Goal: Transaction & Acquisition: Download file/media

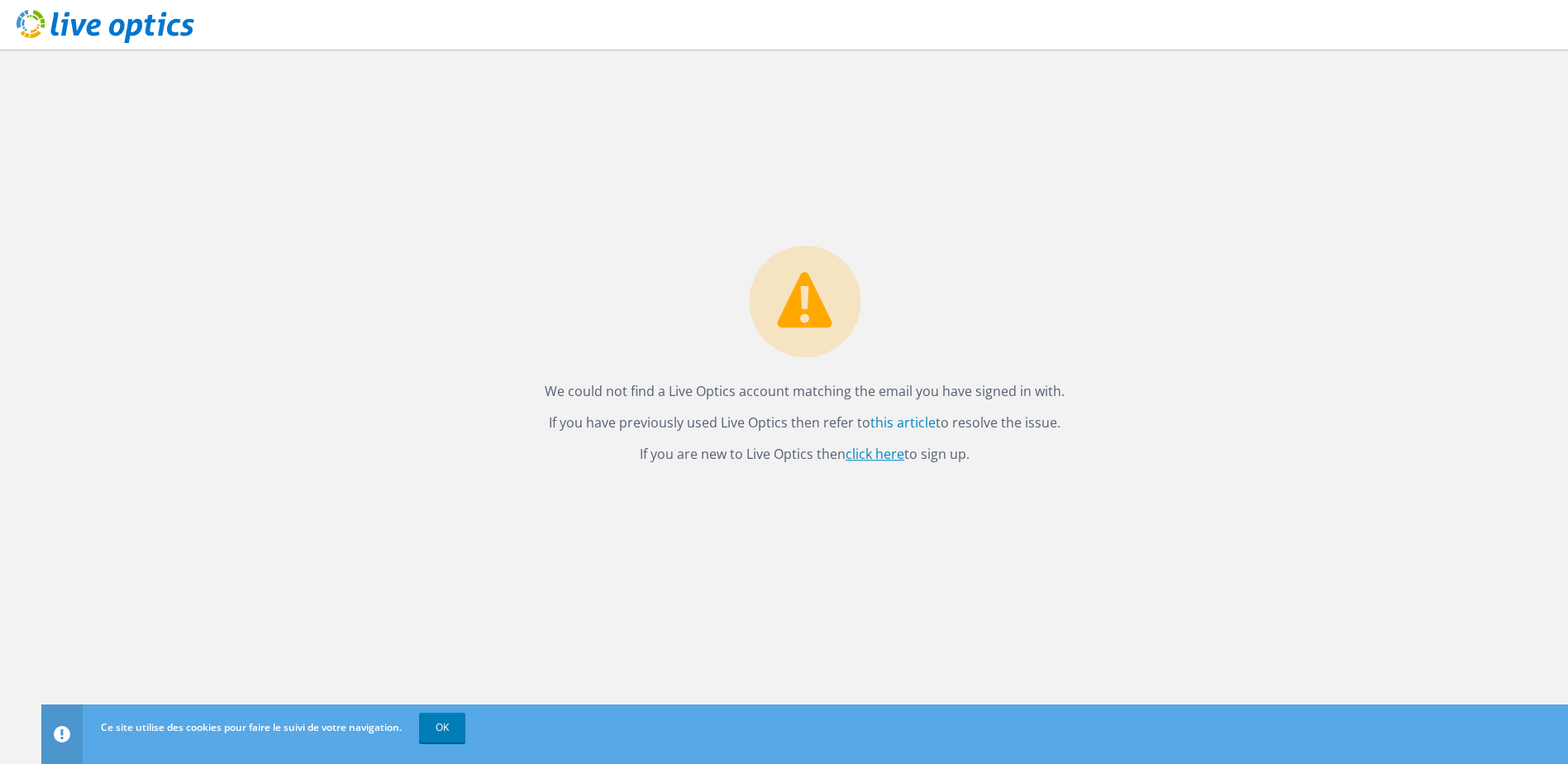
click at [883, 454] on link "click here" at bounding box center [875, 454] width 59 height 18
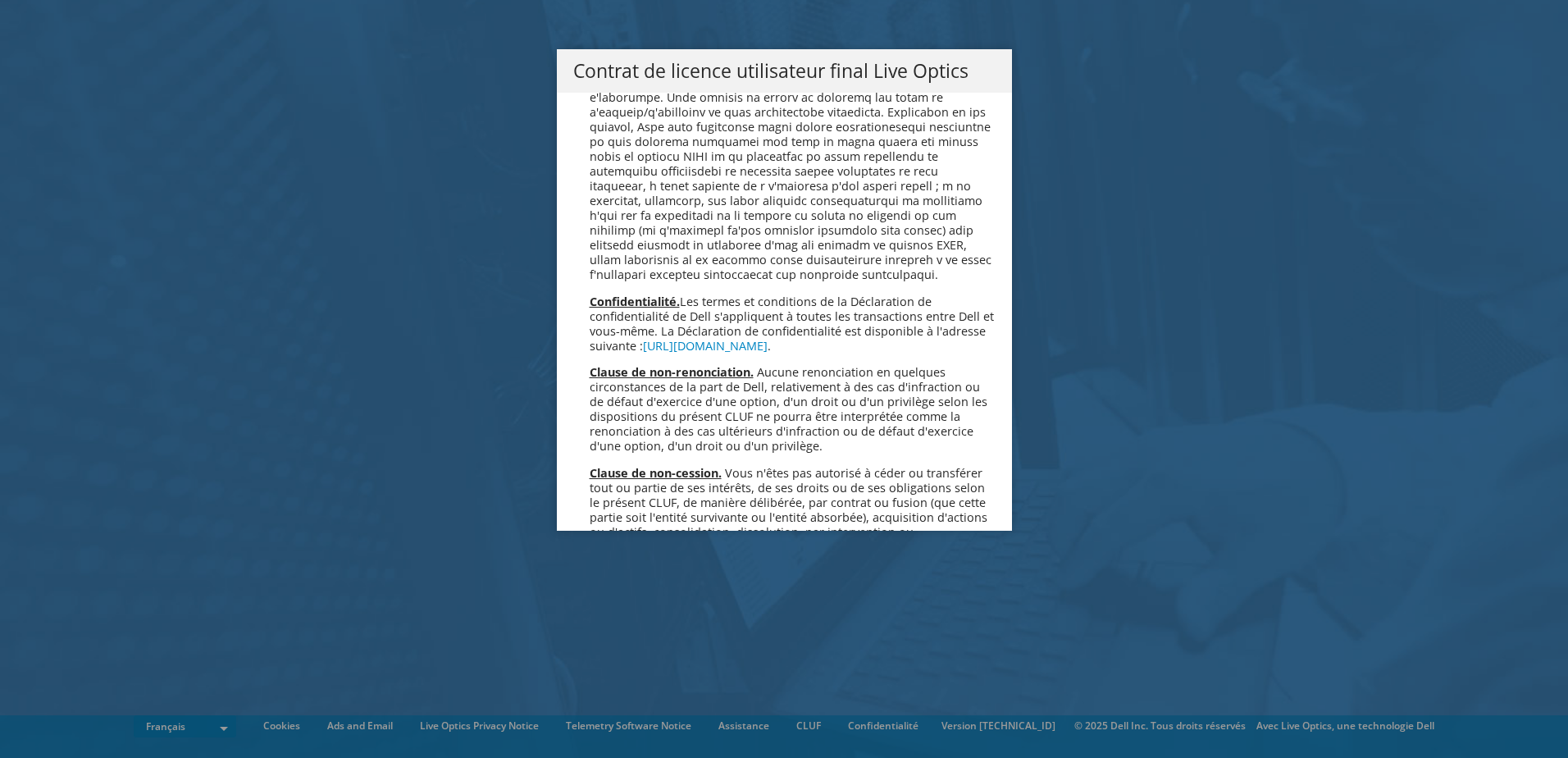
scroll to position [7254, 0]
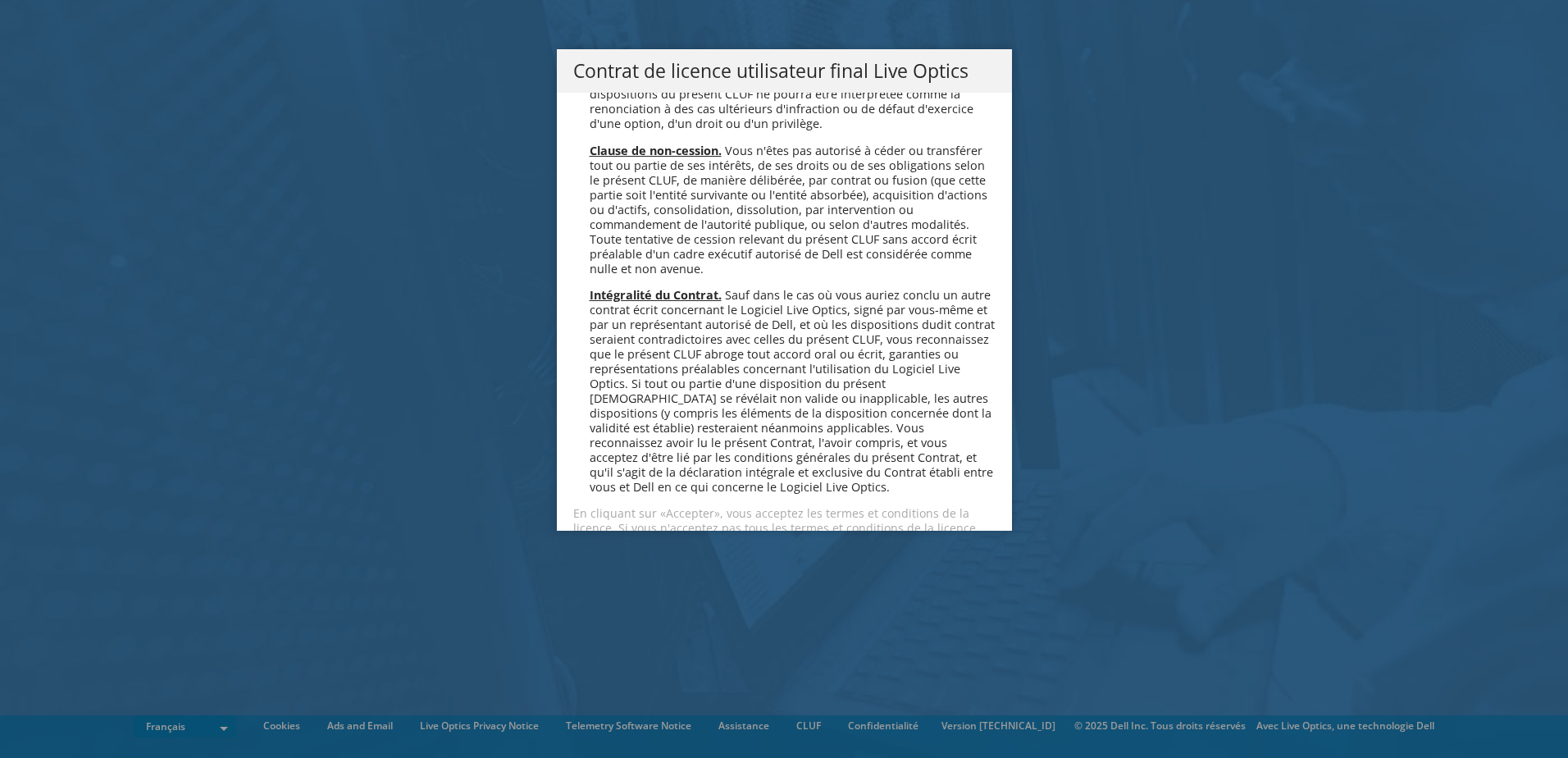
click at [595, 567] on link "Accepter" at bounding box center [622, 587] width 98 height 40
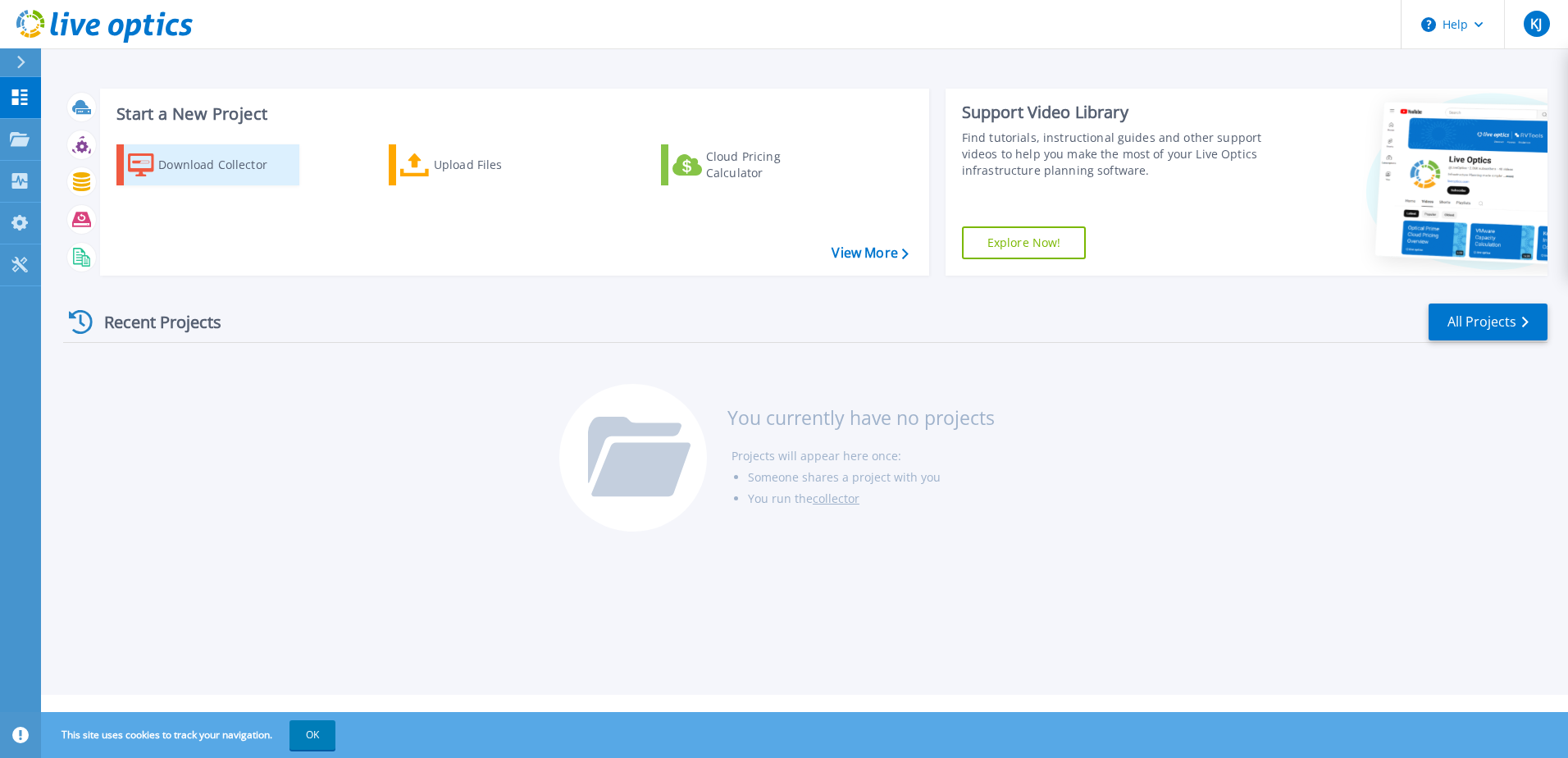
click at [203, 174] on div "Download Collector" at bounding box center [223, 165] width 131 height 33
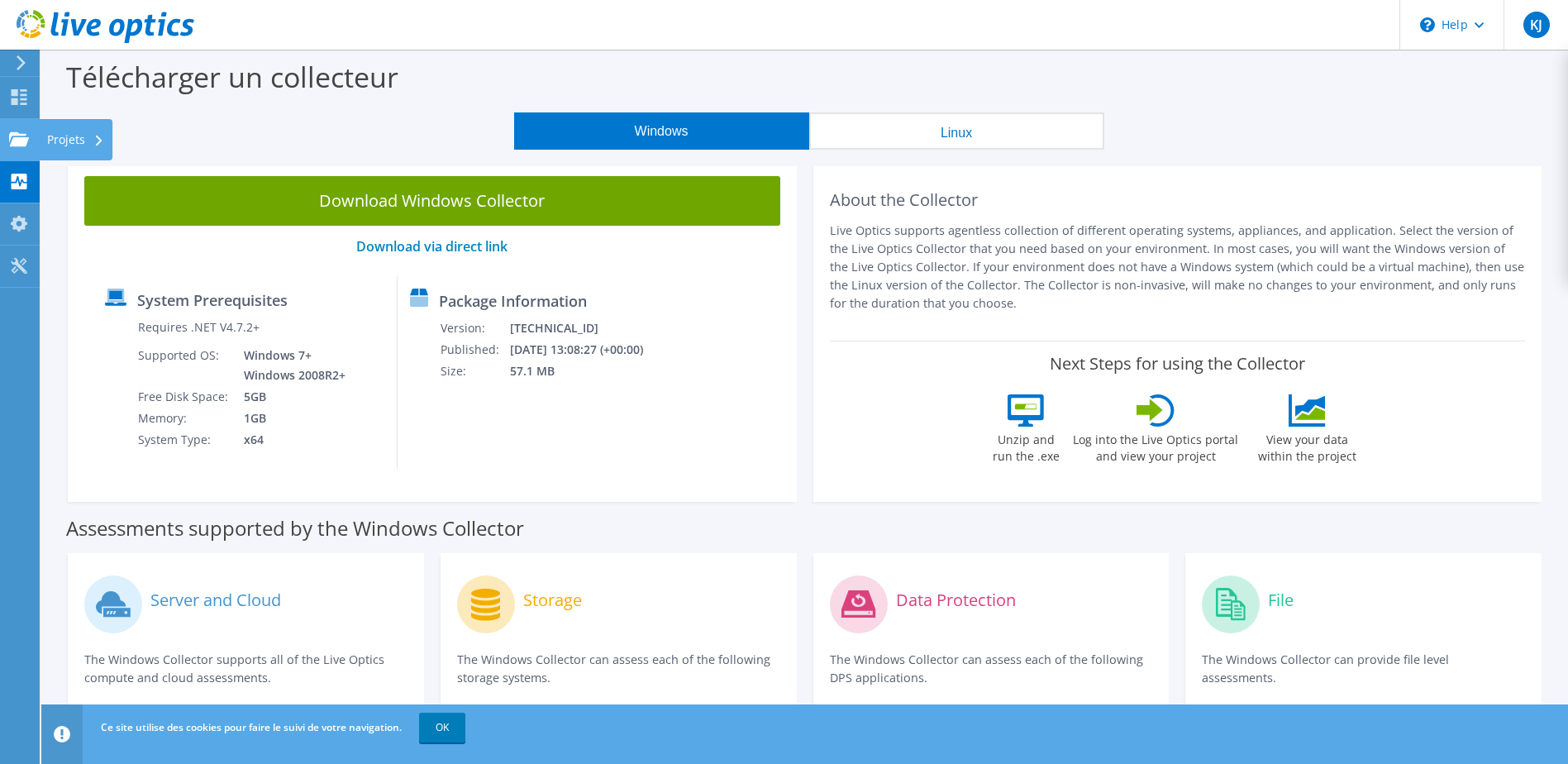
click at [78, 130] on div "Projets" at bounding box center [76, 140] width 74 height 42
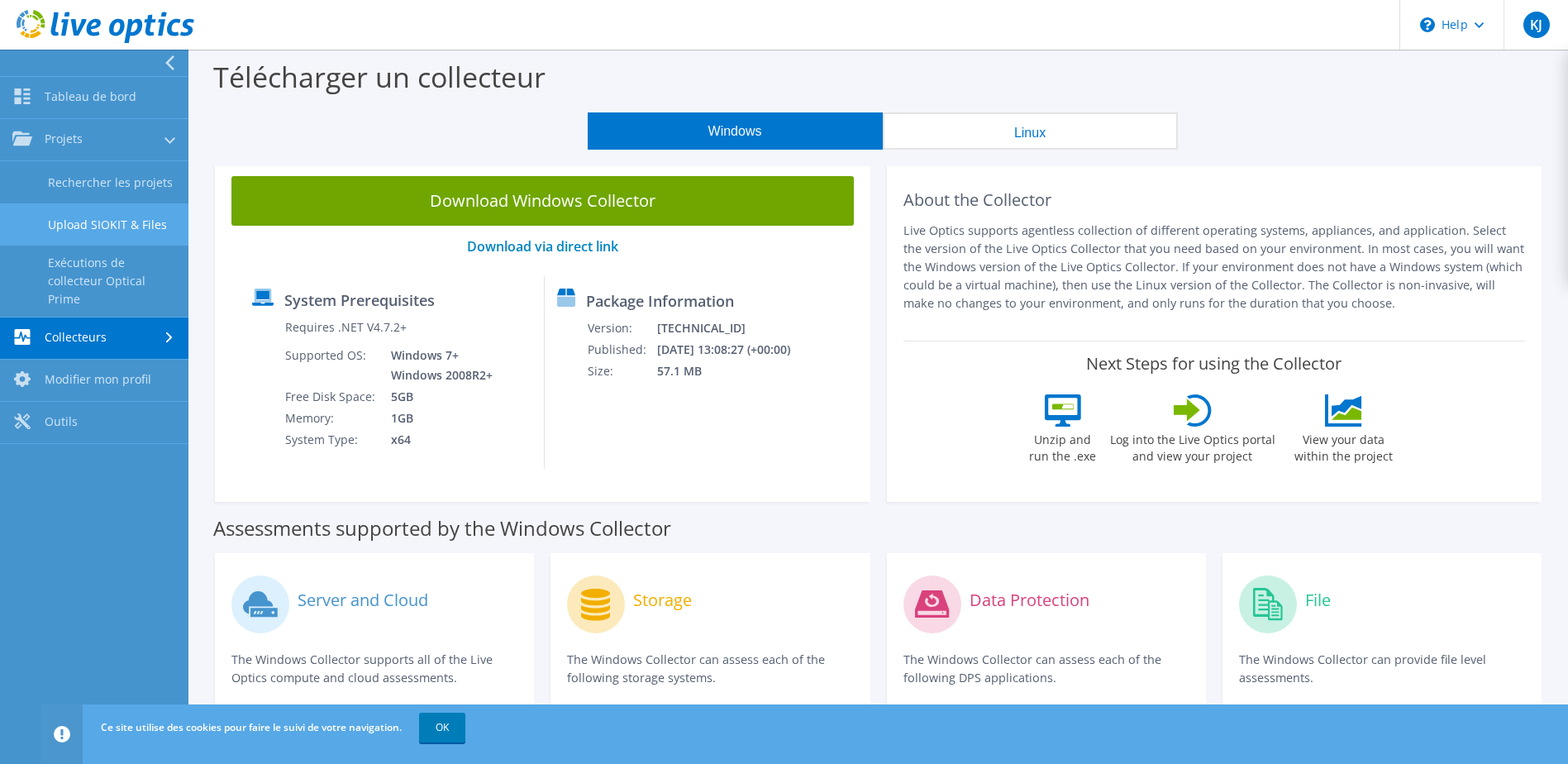
click at [122, 241] on link "Upload SIOKIT & Files" at bounding box center [94, 224] width 188 height 42
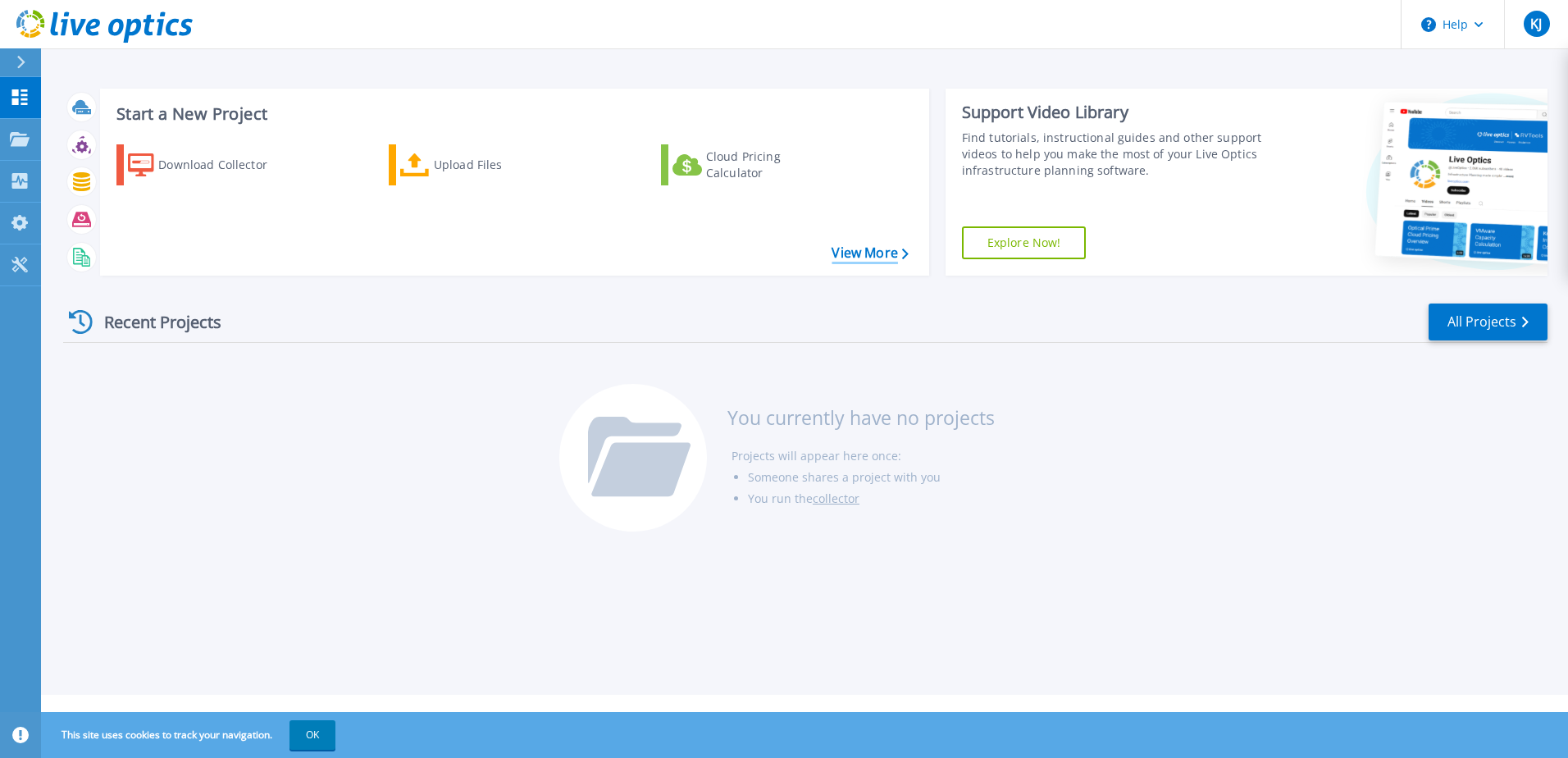
click at [869, 253] on link "View More" at bounding box center [870, 253] width 77 height 16
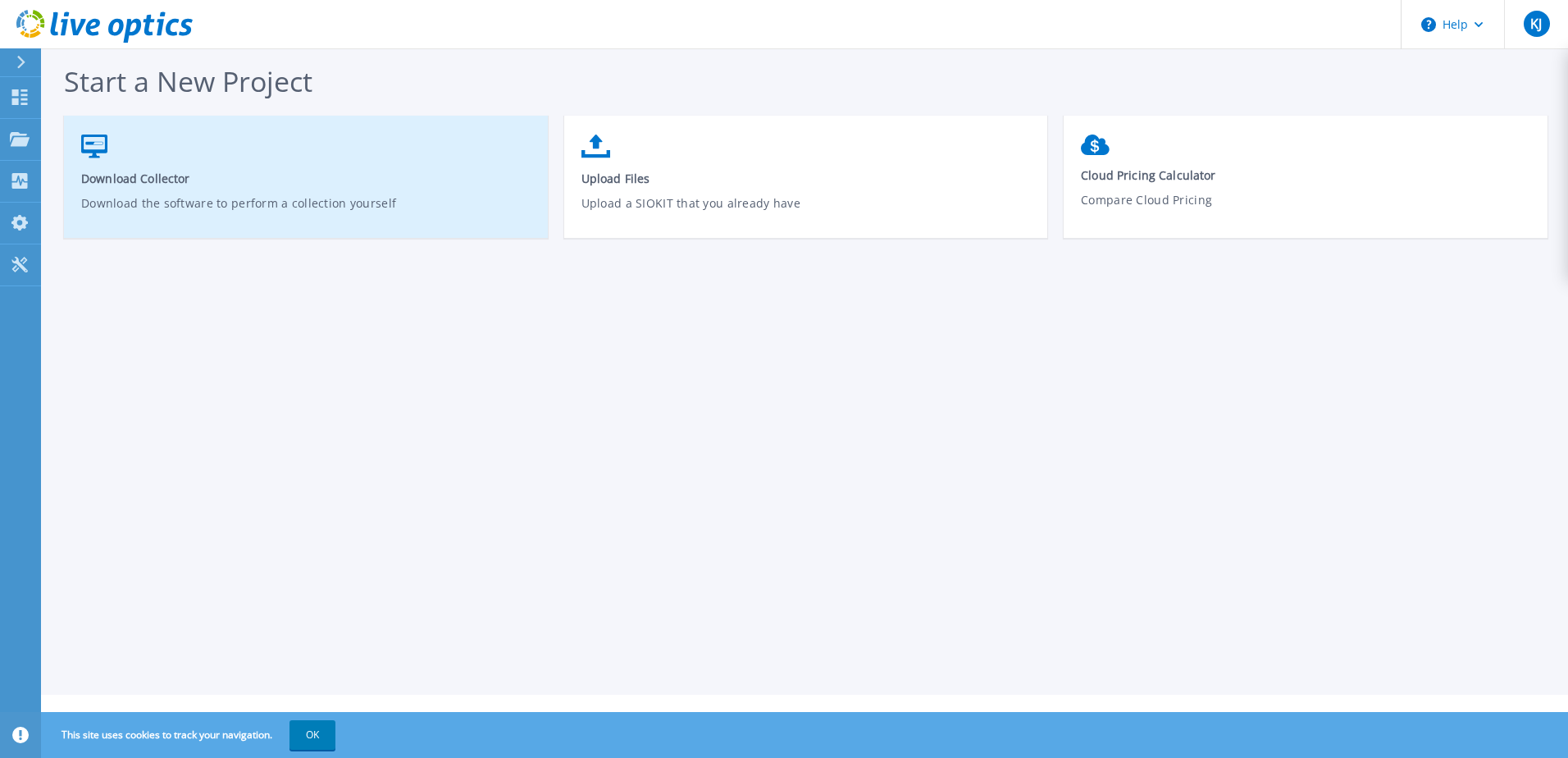
click at [431, 162] on link "Download Collector Download the software to perform a collection yourself" at bounding box center [306, 185] width 484 height 117
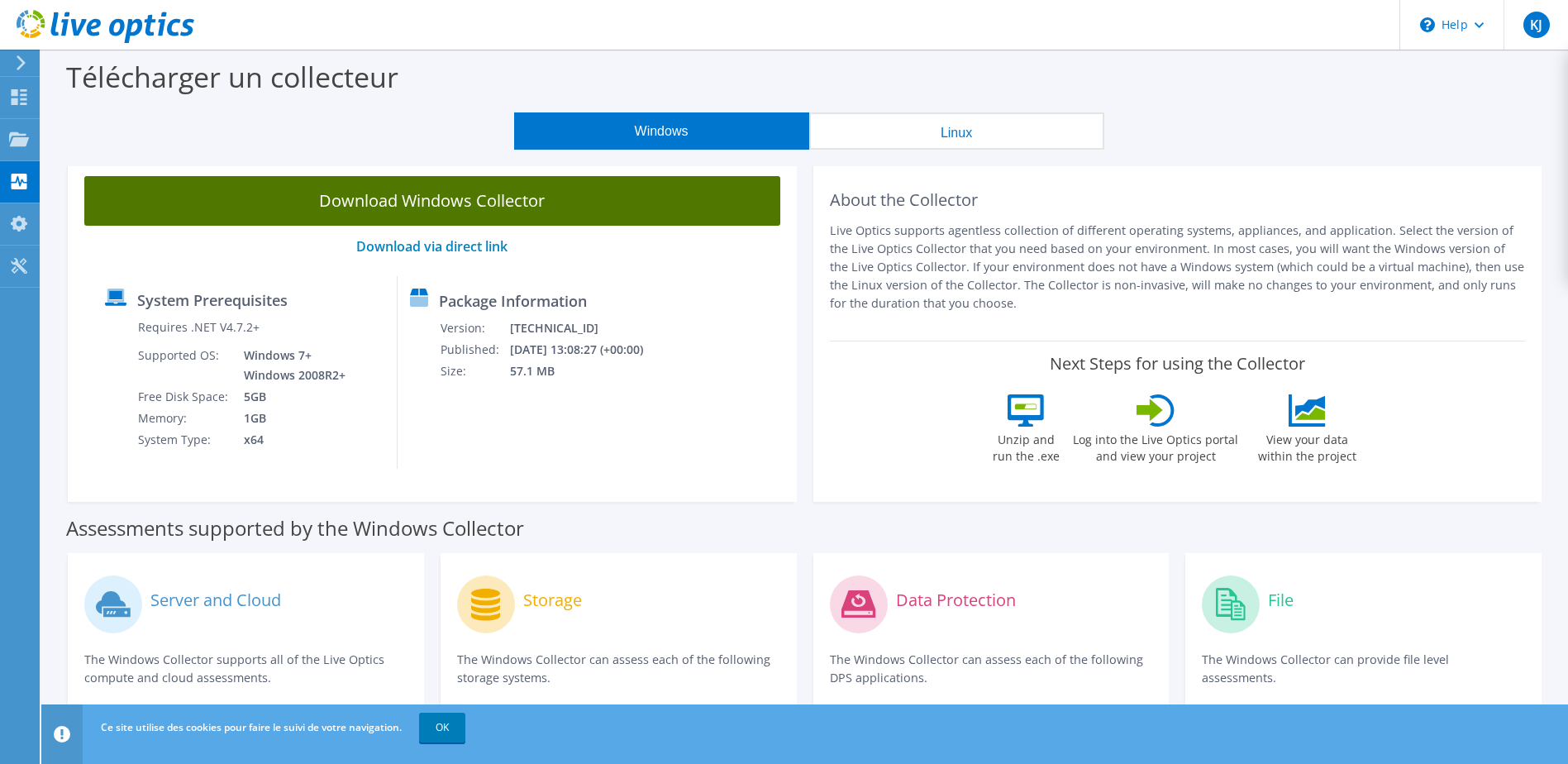
click at [387, 199] on link "Download Windows Collector" at bounding box center [432, 201] width 696 height 50
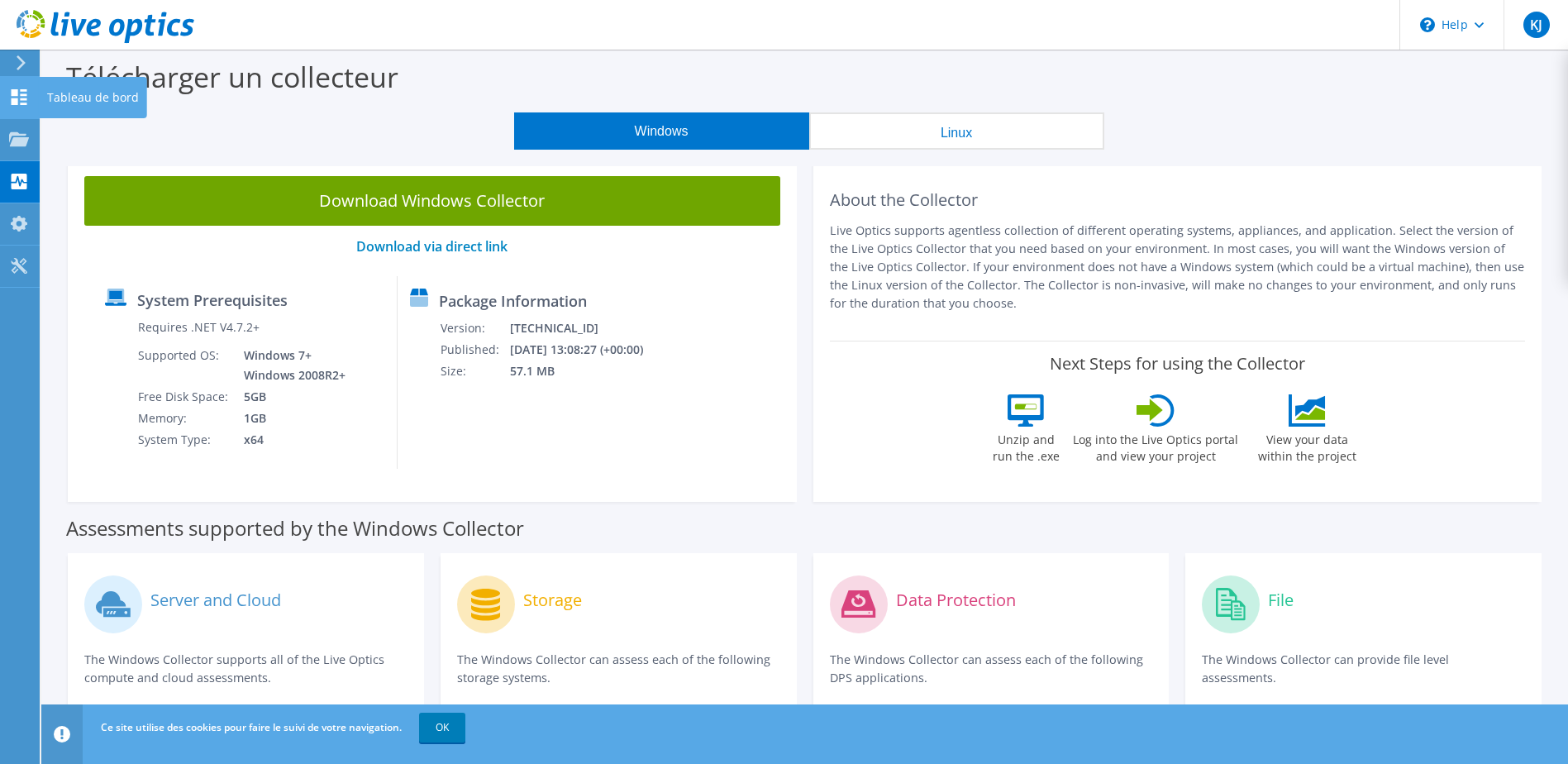
click at [16, 100] on use at bounding box center [19, 97] width 16 height 16
click at [52, 93] on div "Tableau de bord" at bounding box center [93, 98] width 108 height 42
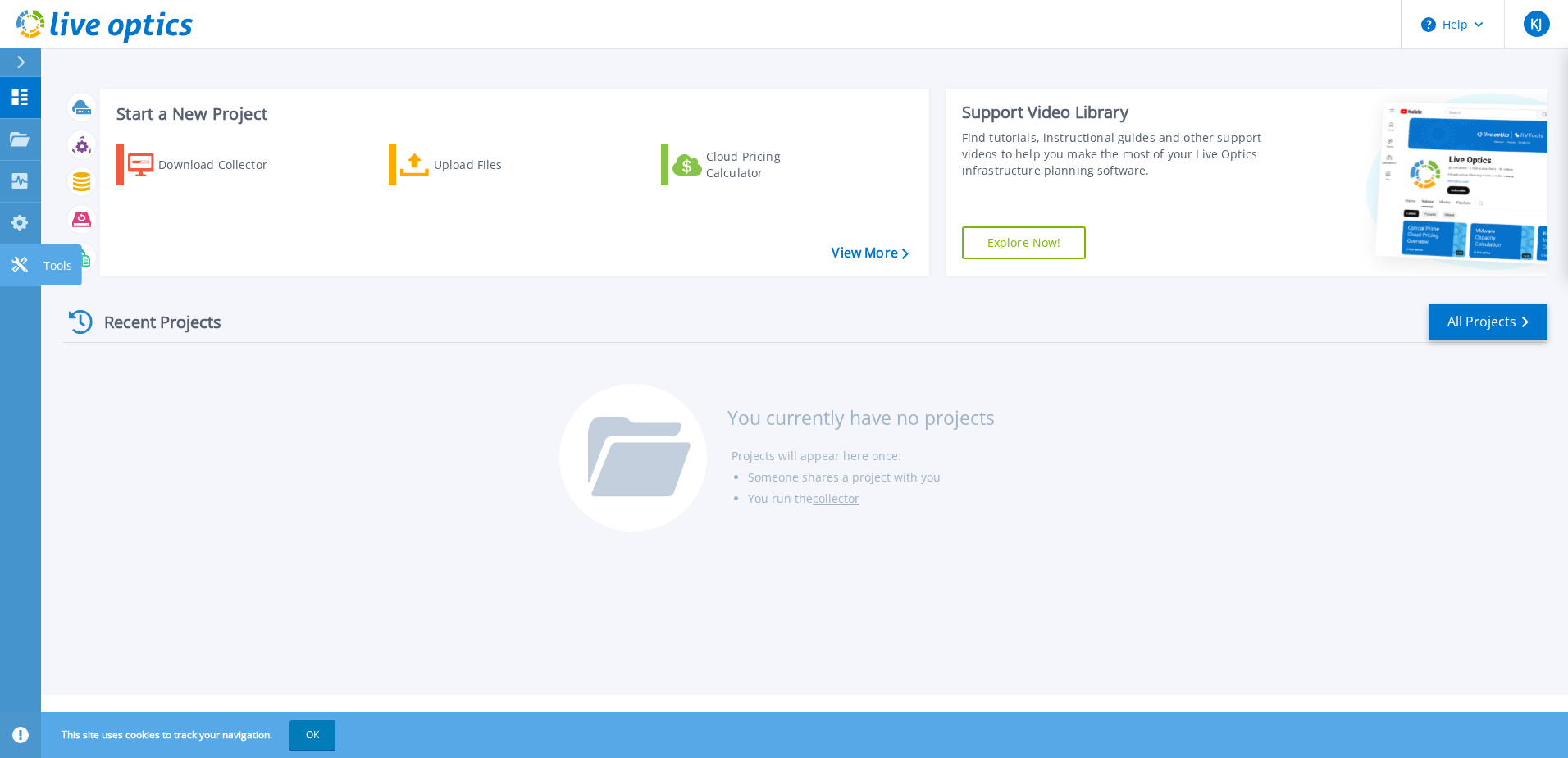
click at [19, 262] on icon at bounding box center [19, 264] width 16 height 16
